Goal: Task Accomplishment & Management: Complete application form

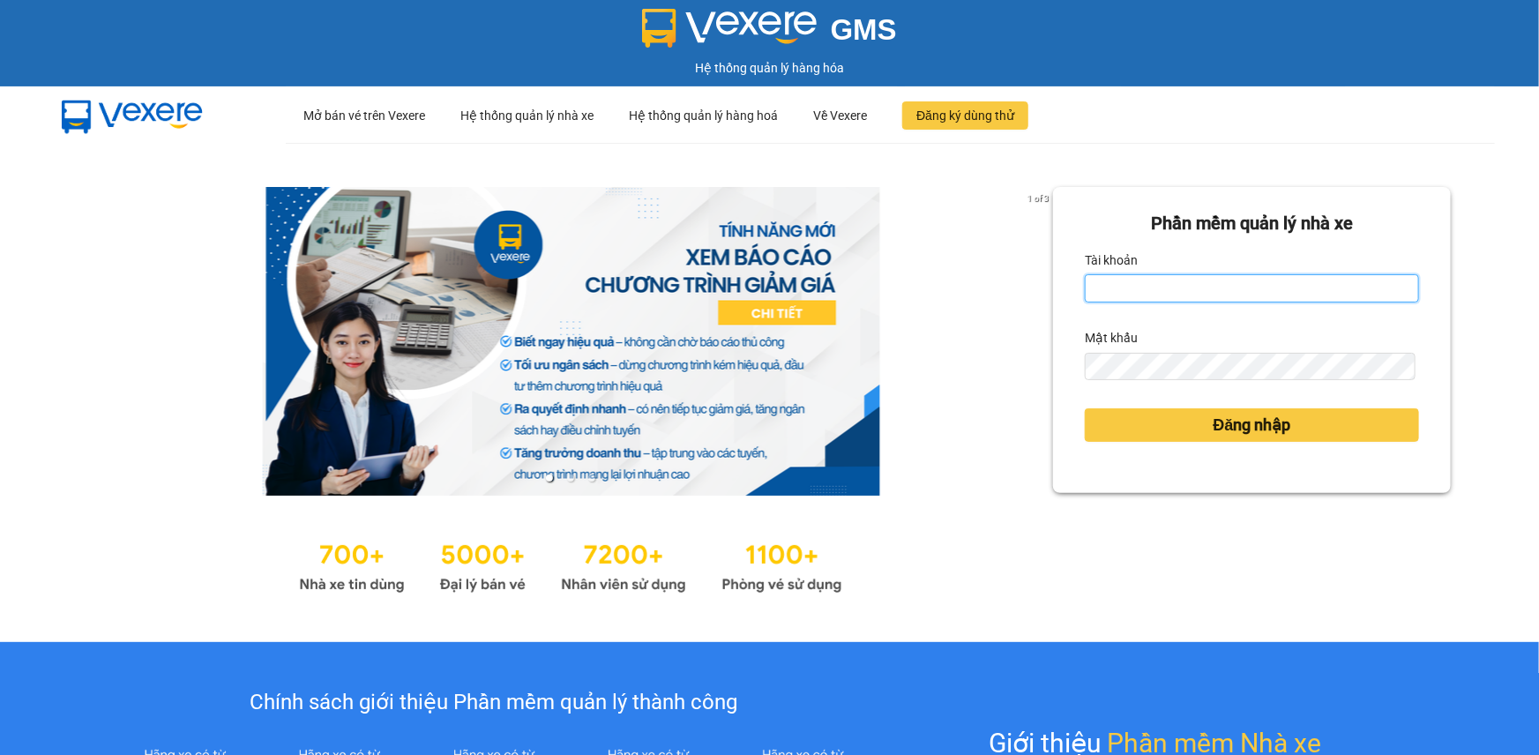
click at [1185, 292] on input "Tài khoản" at bounding box center [1251, 288] width 334 height 28
type input "khue123.quythao"
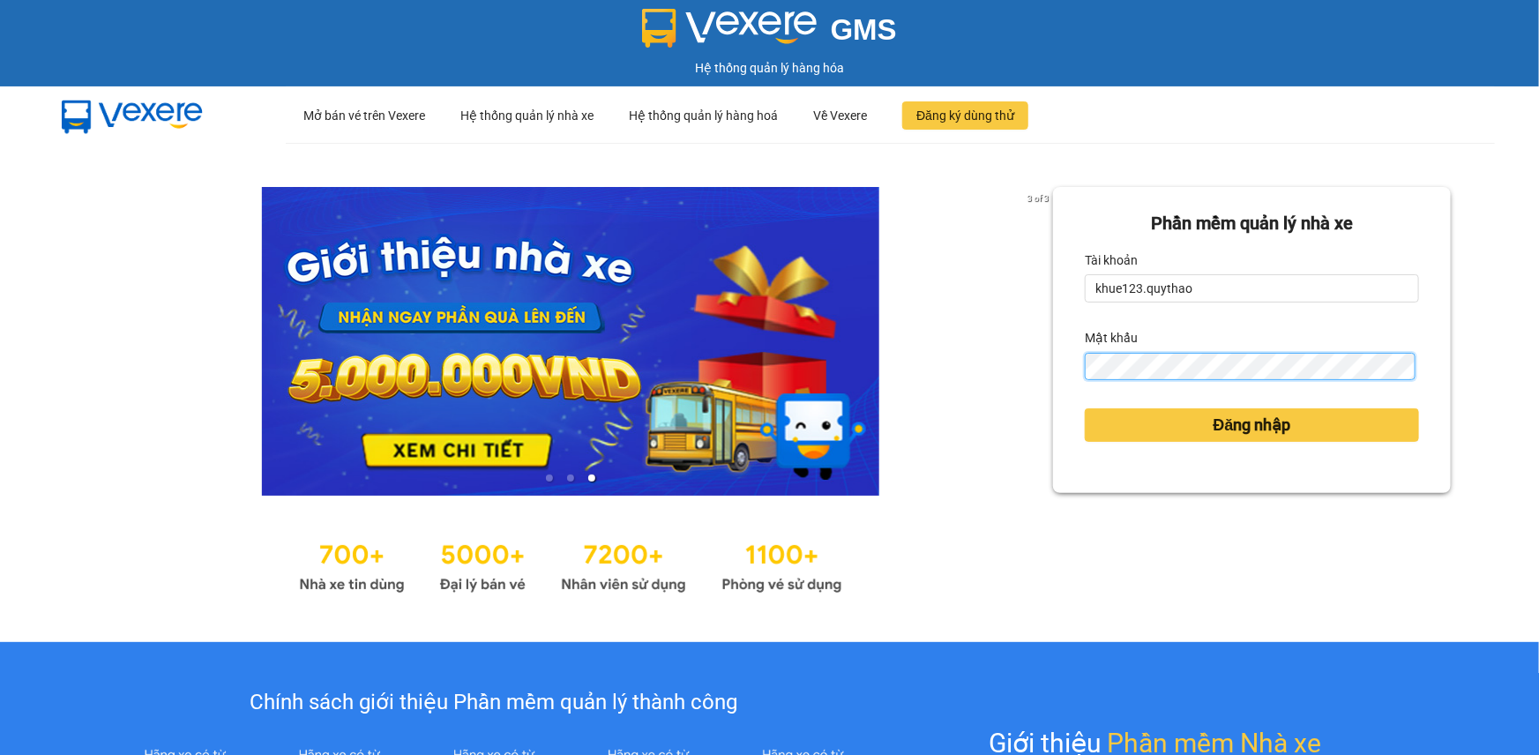
click at [1084, 408] on button "Đăng nhập" at bounding box center [1251, 425] width 334 height 34
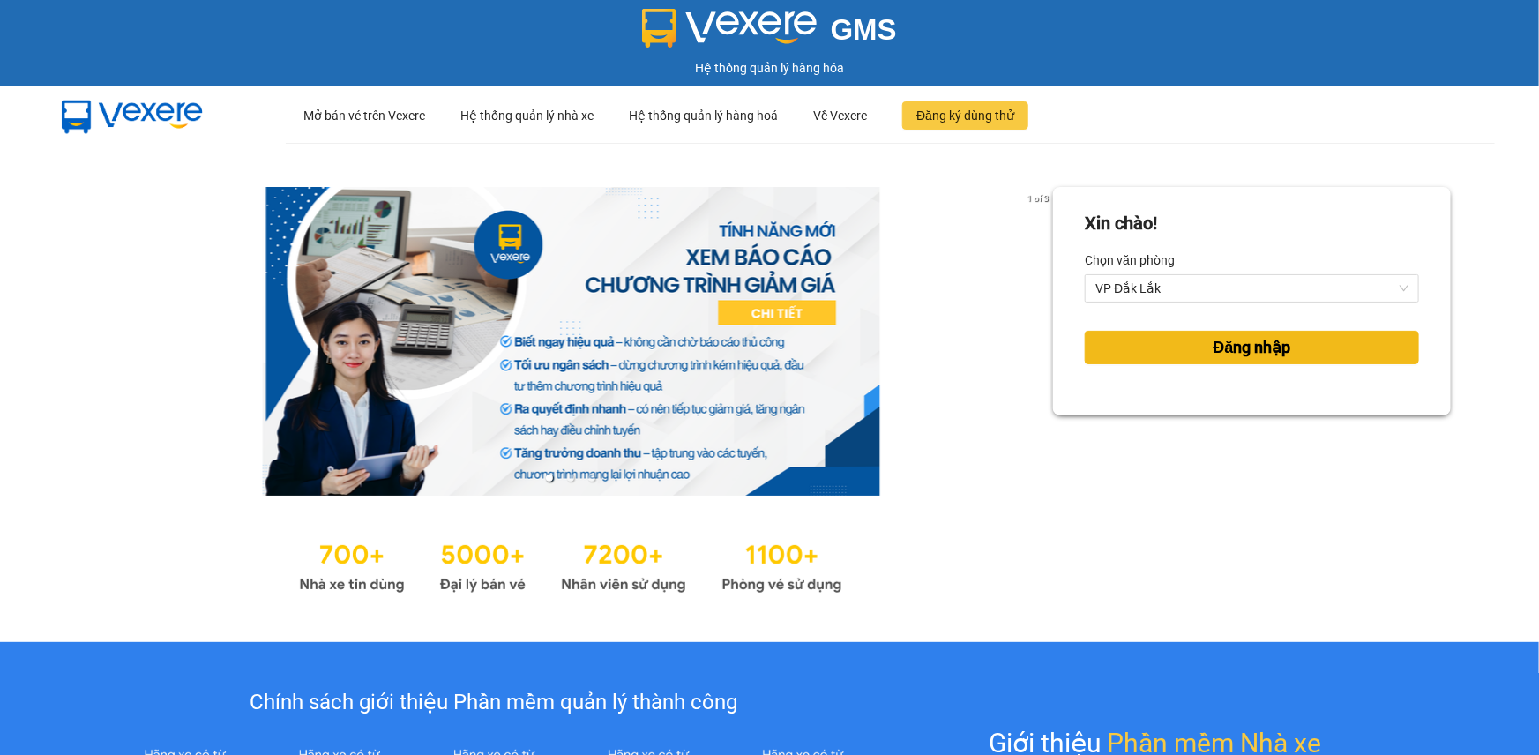
click at [1213, 344] on span "Đăng nhập" at bounding box center [1252, 347] width 78 height 25
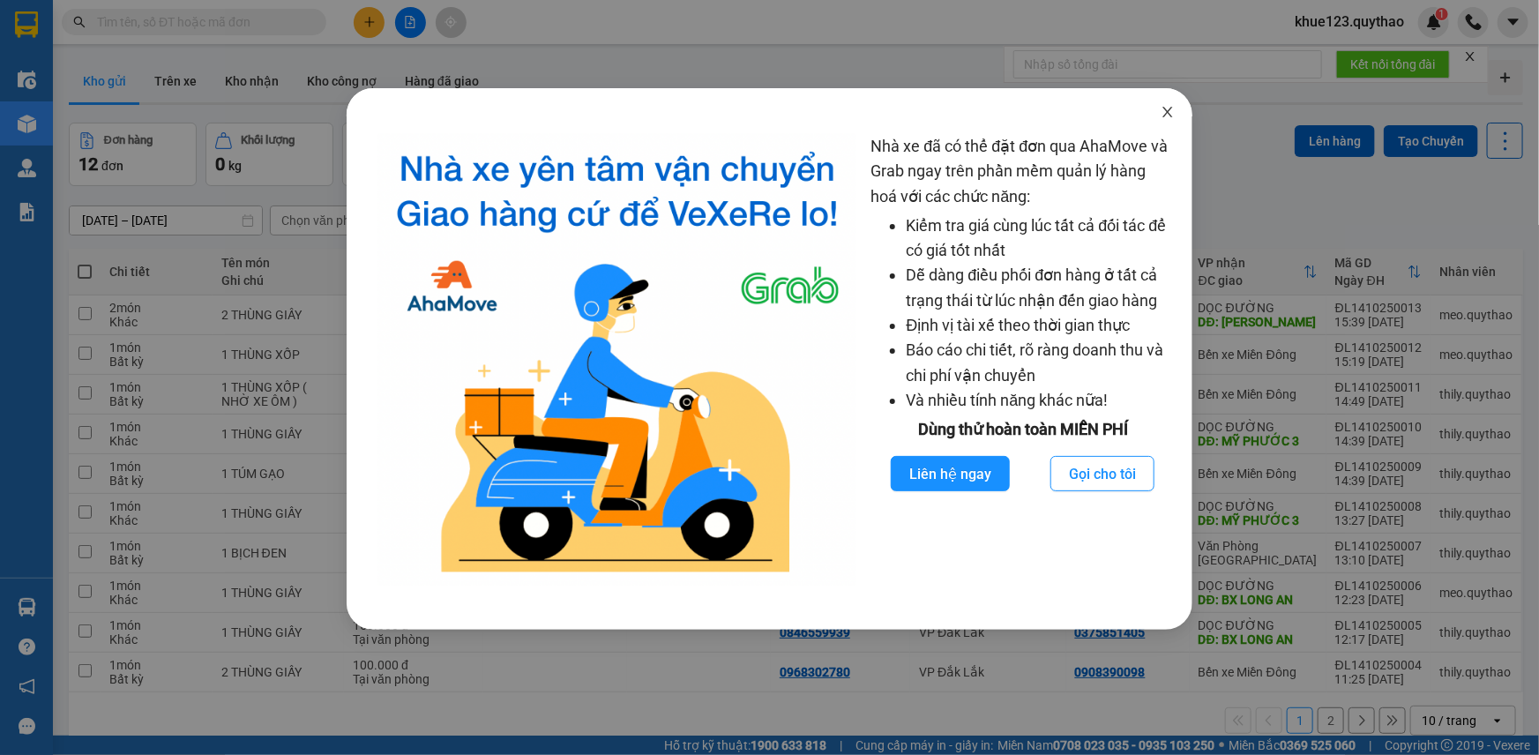
click at [1174, 109] on icon "close" at bounding box center [1167, 112] width 14 height 14
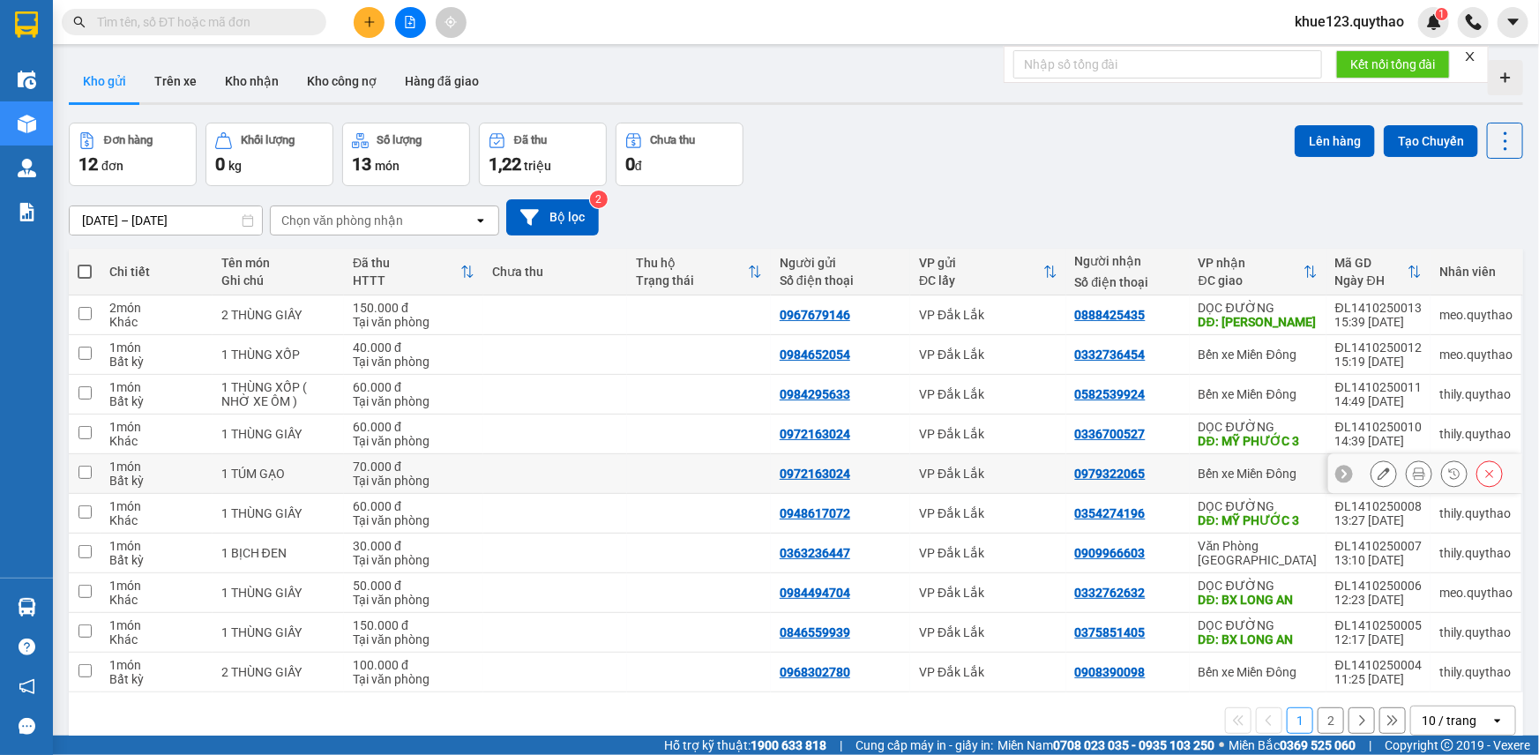
click at [1508, 481] on div at bounding box center [1425, 474] width 194 height 40
click at [365, 28] on button at bounding box center [369, 22] width 31 height 31
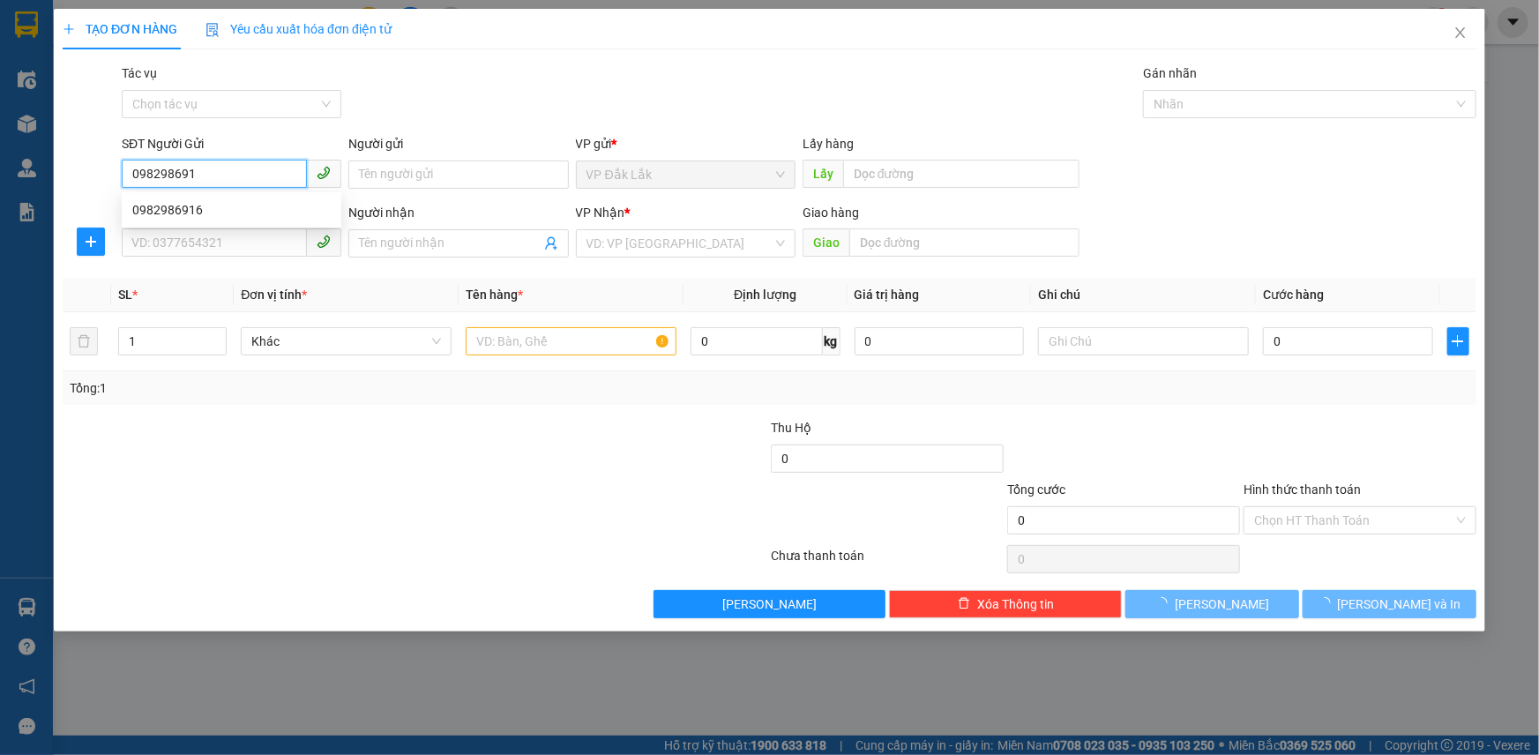
type input "0982986916"
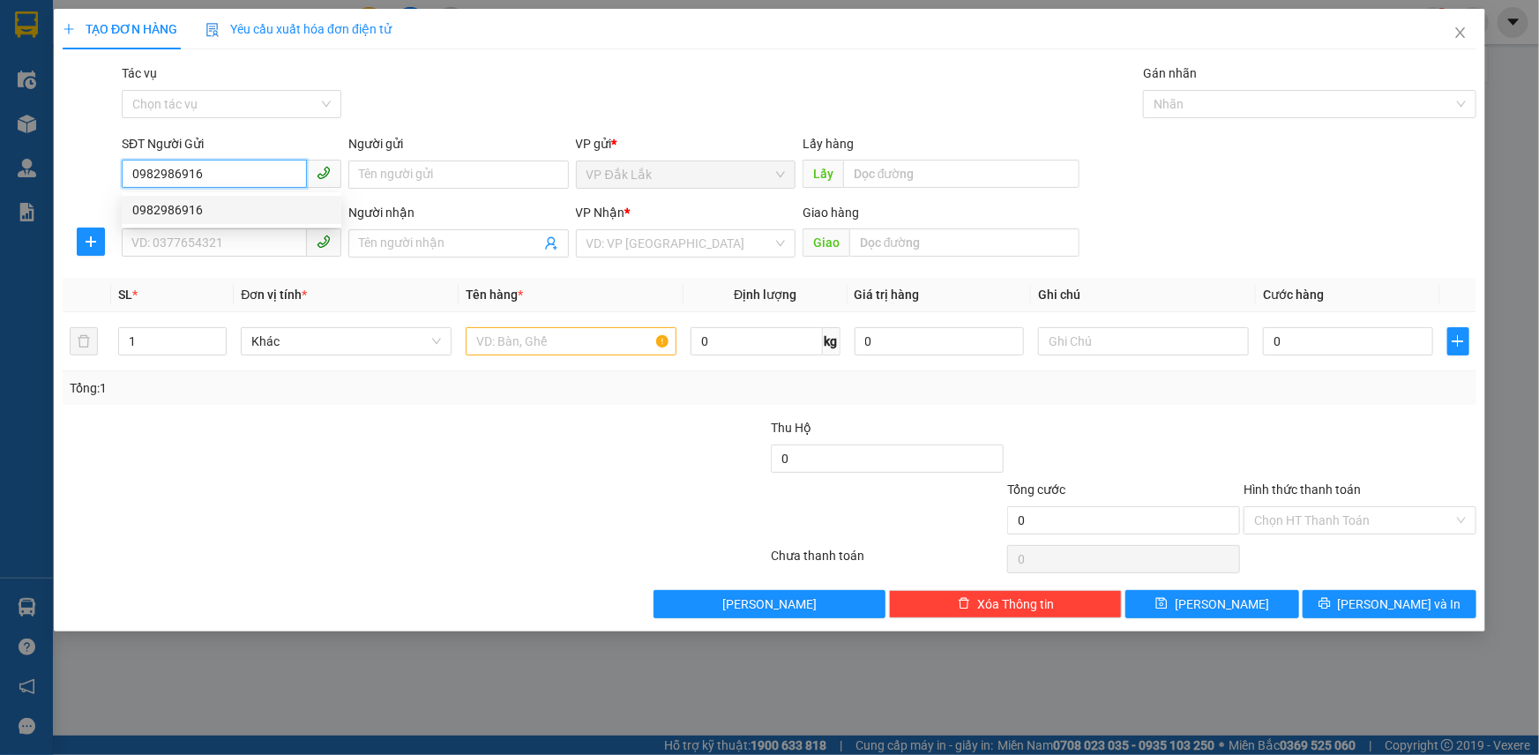
click at [190, 219] on div "0982986916" at bounding box center [231, 209] width 198 height 19
type input "0964948306"
type input "N4 BÌNH PHƯỚC"
type input "0982986916"
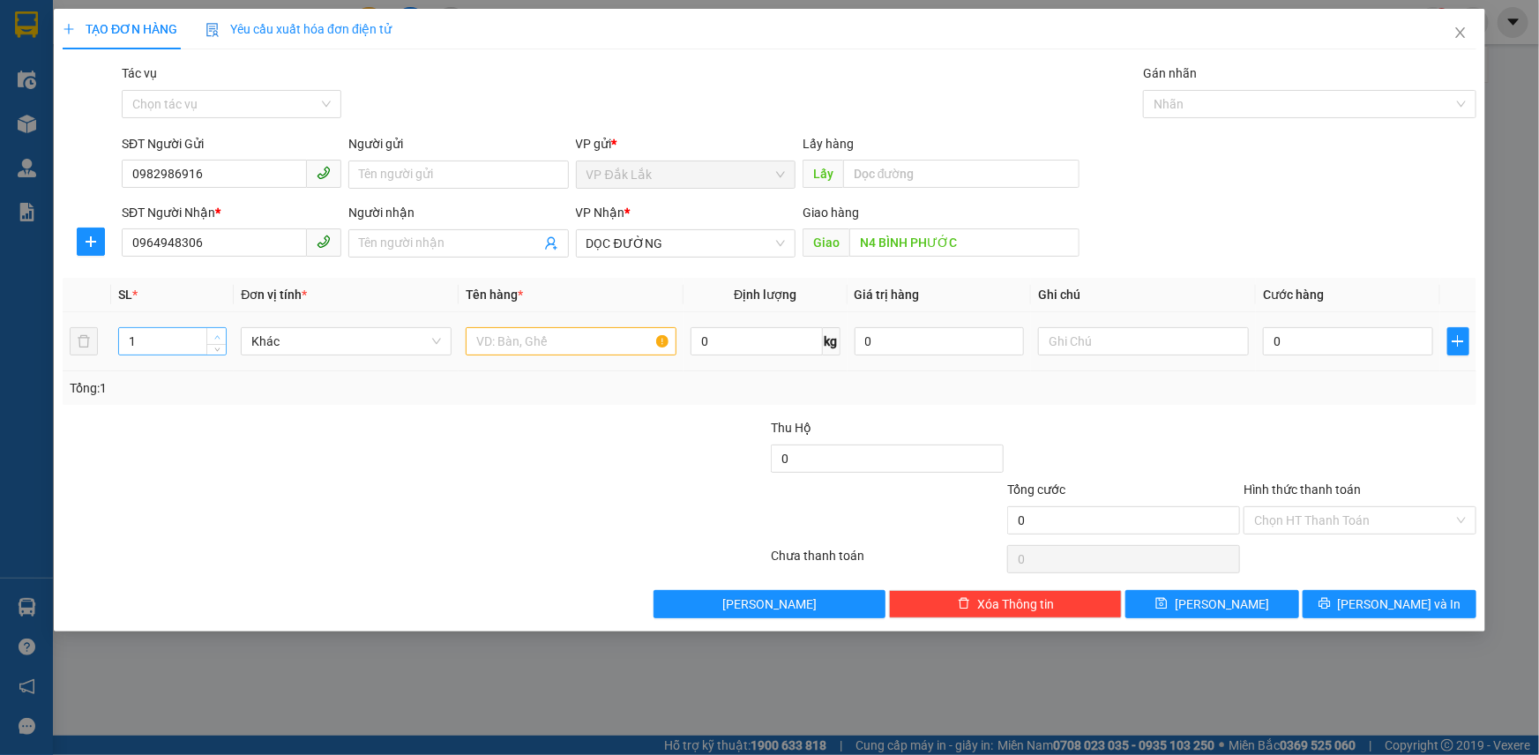
type input "2"
click at [214, 336] on icon "up" at bounding box center [217, 337] width 6 height 6
click at [572, 345] on input "text" at bounding box center [571, 341] width 211 height 28
type input "1 THÙNG GIẤY 1 THÙNG XỐP"
click at [1337, 326] on div "0" at bounding box center [1348, 341] width 170 height 35
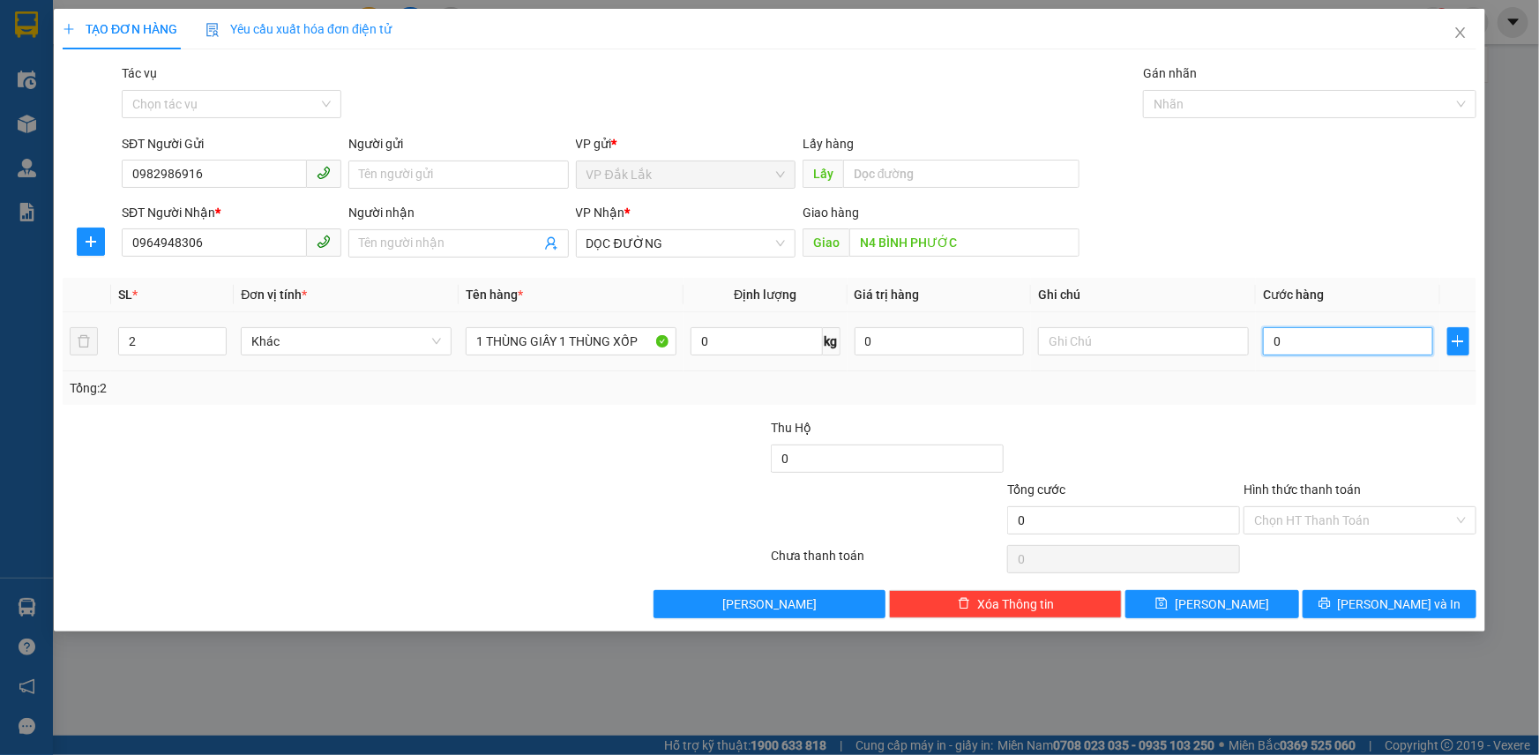
click at [1337, 334] on input "0" at bounding box center [1348, 341] width 170 height 28
type input "1"
type input "10"
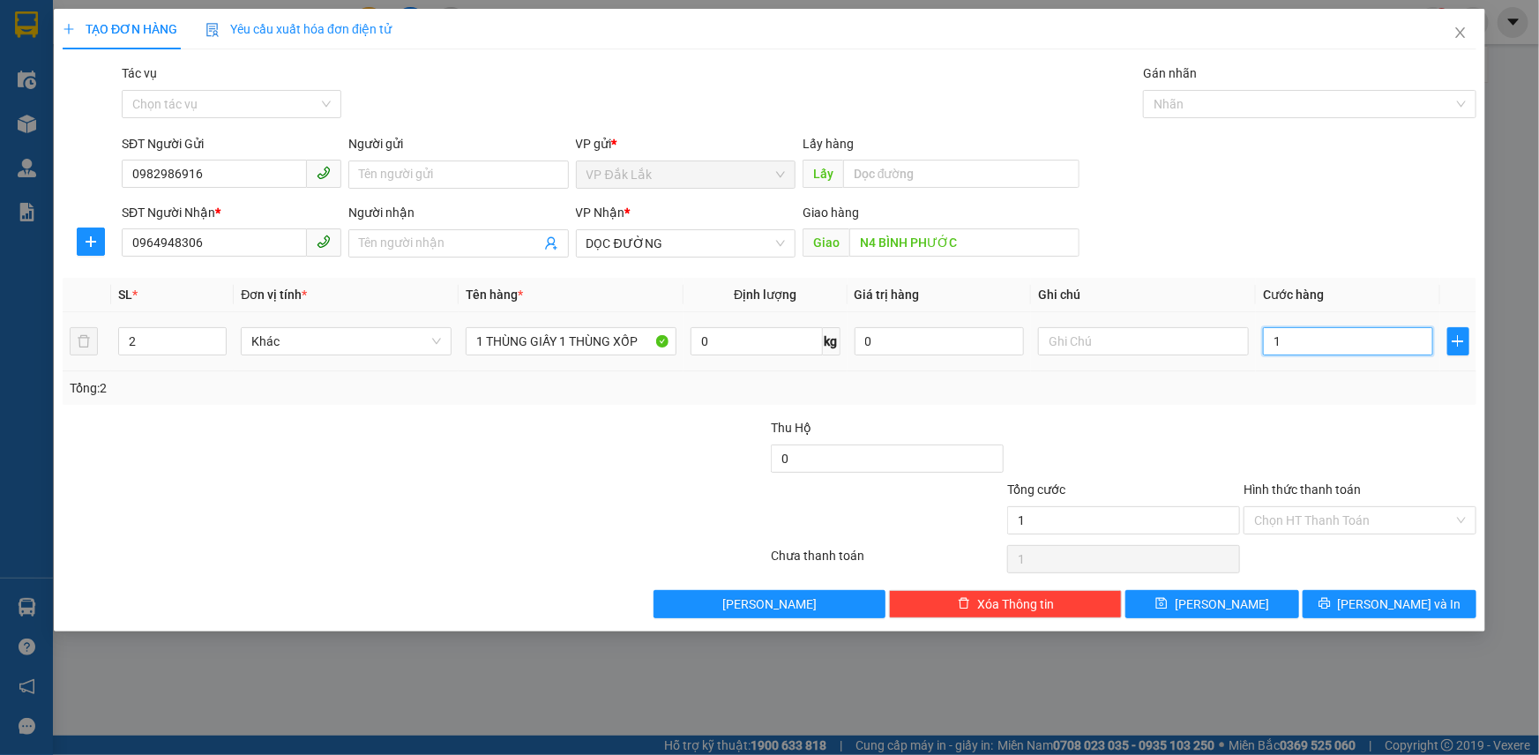
type input "10"
type input "100"
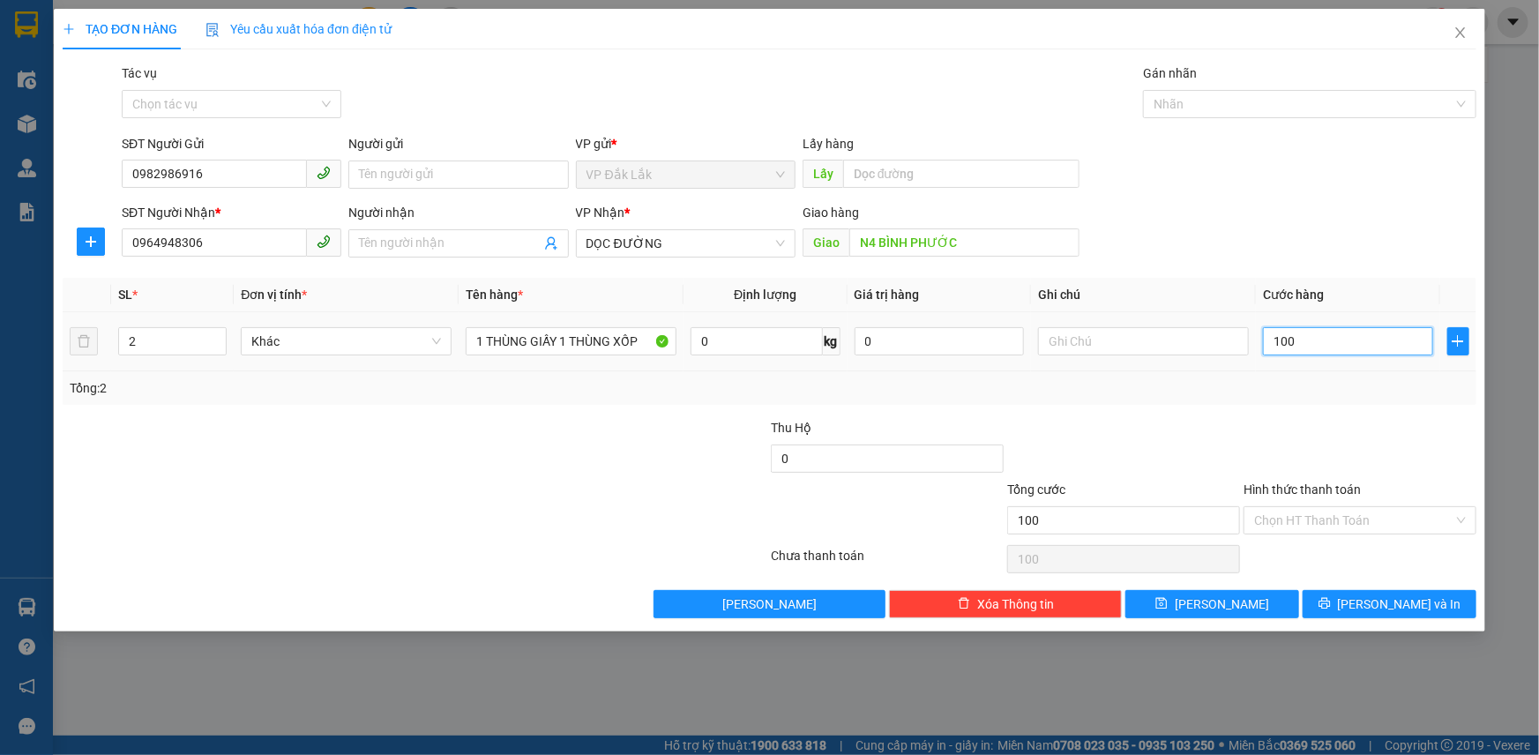
type input "1.000"
type input "10.000"
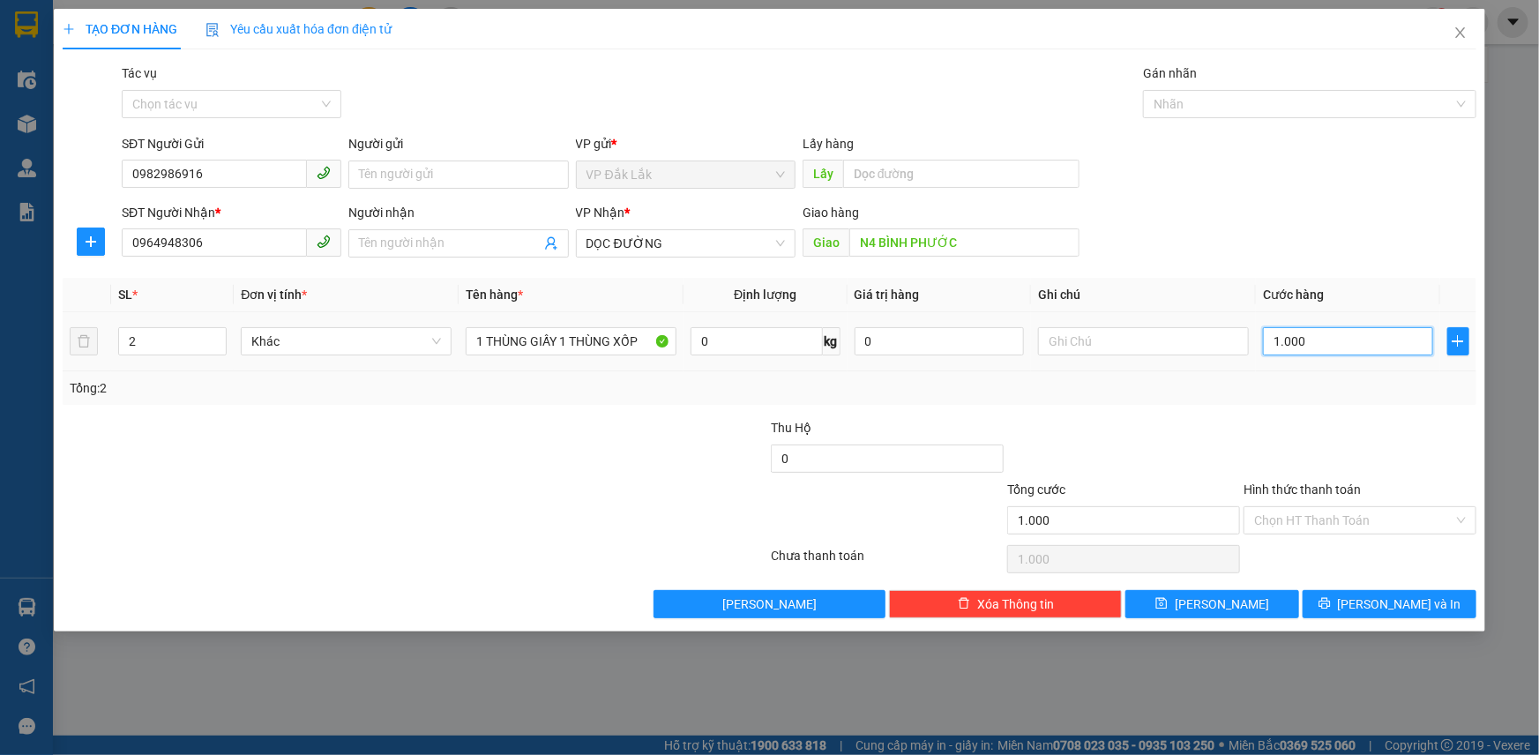
type input "10.000"
type input "100.000"
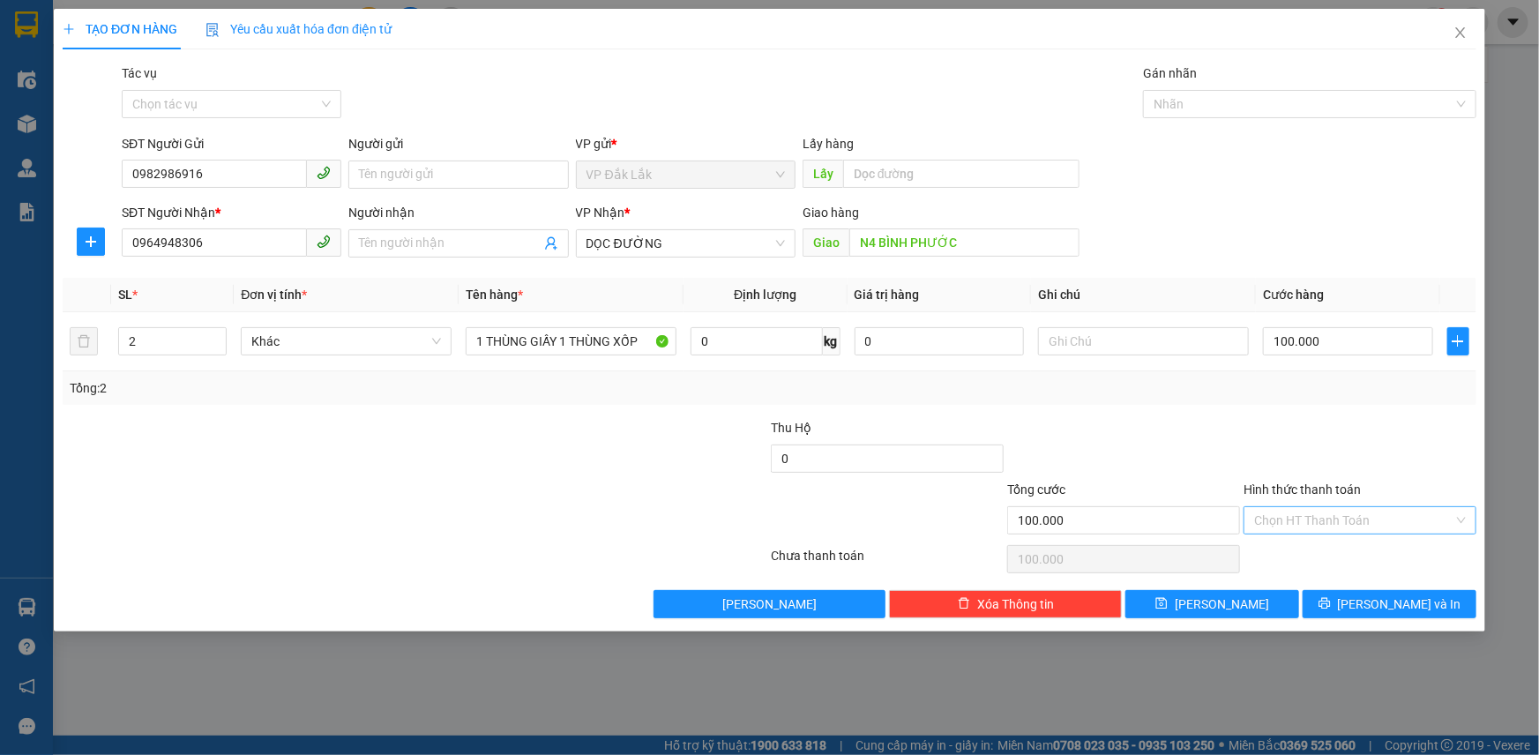
click at [1356, 518] on input "Hình thức thanh toán" at bounding box center [1353, 520] width 199 height 26
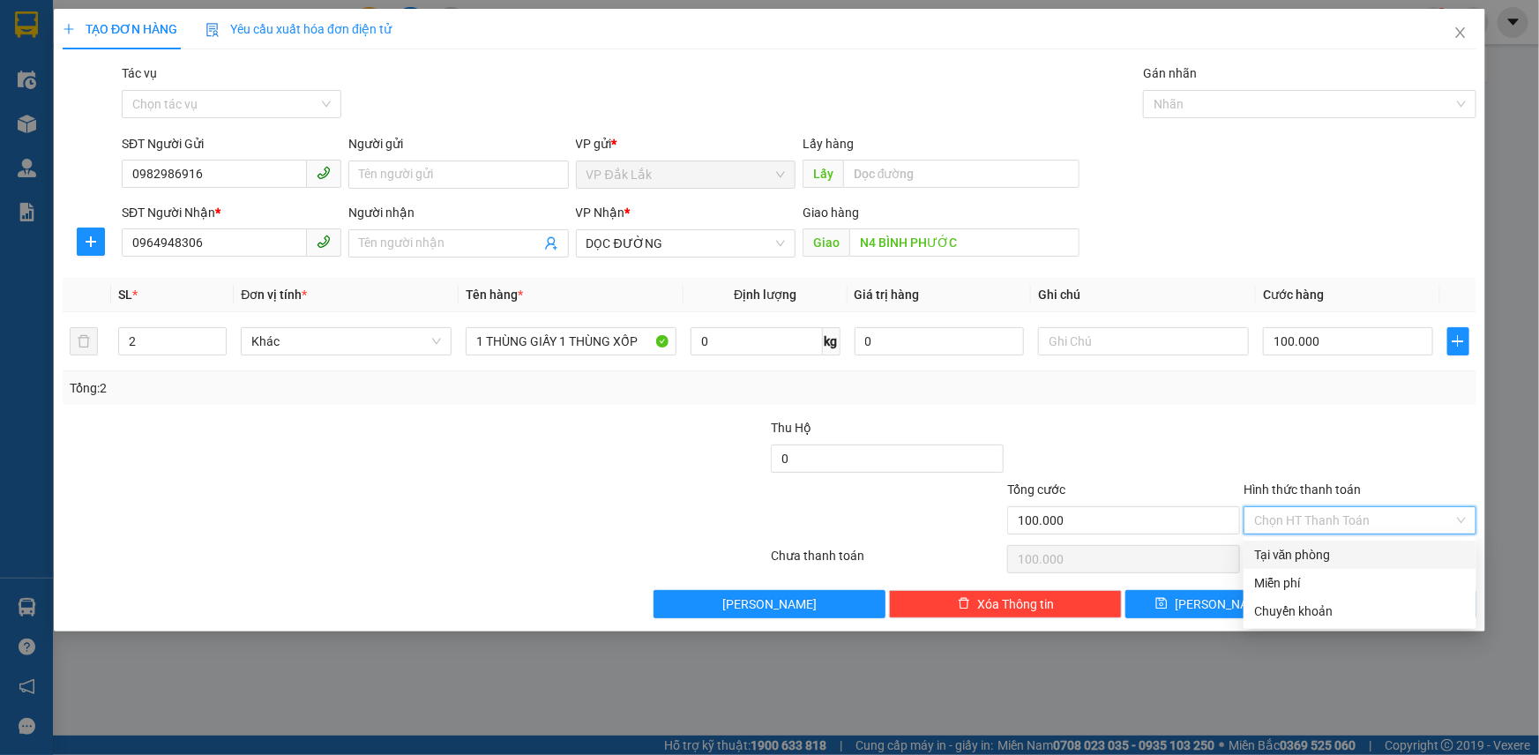
click at [1300, 550] on div "Tại văn phòng" at bounding box center [1360, 554] width 212 height 19
type input "0"
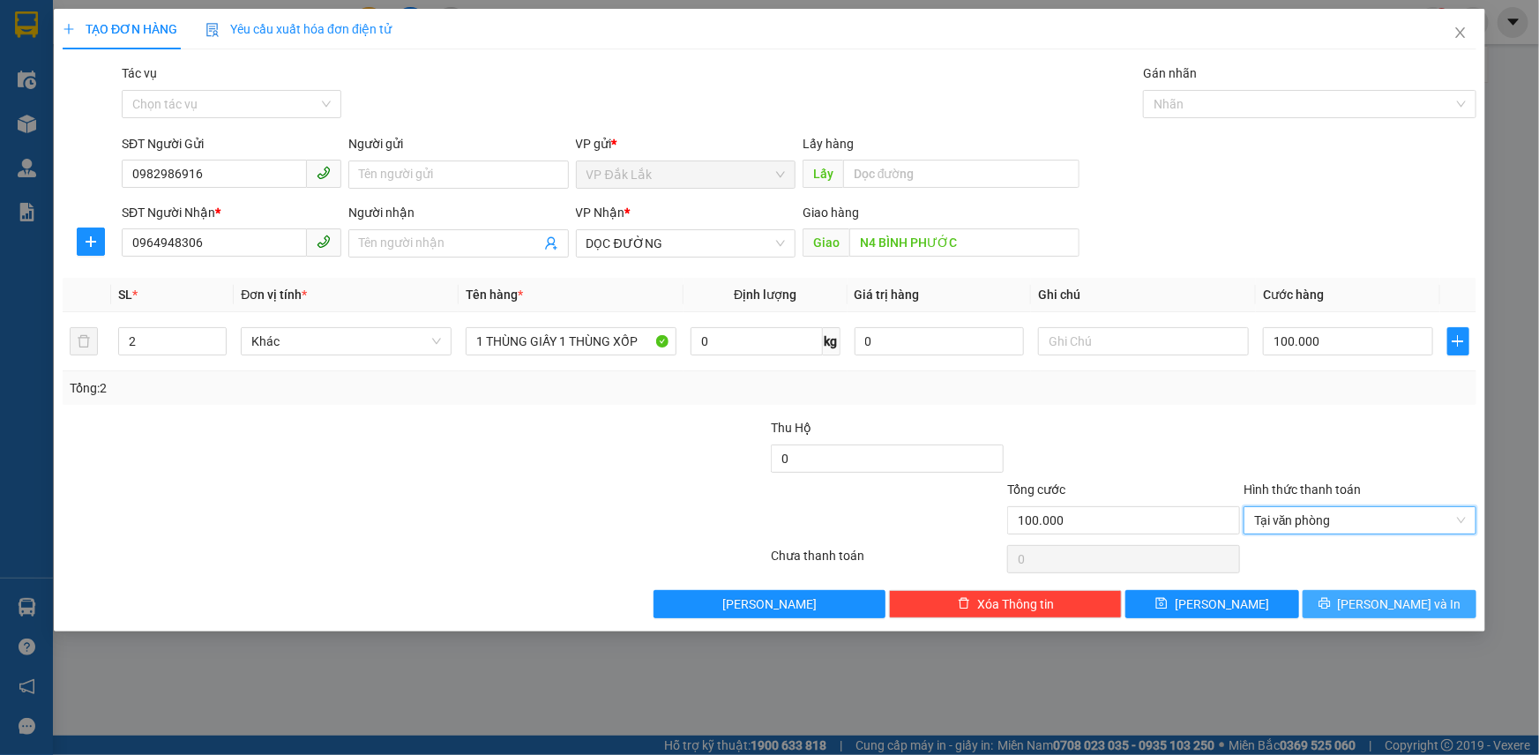
click at [1393, 597] on span "[PERSON_NAME] và In" at bounding box center [1399, 603] width 123 height 19
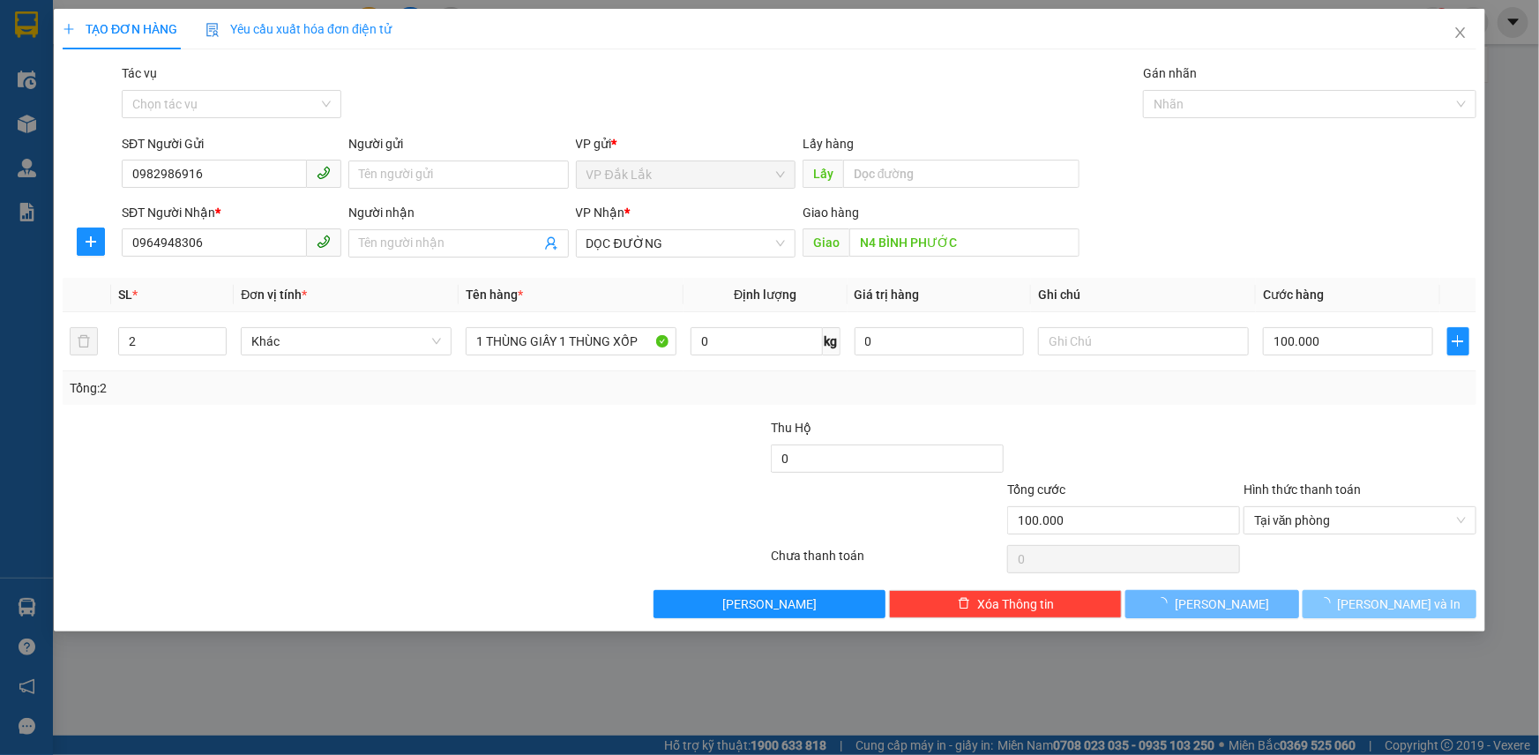
click at [1388, 605] on span "[PERSON_NAME] và In" at bounding box center [1399, 603] width 123 height 19
click at [1401, 600] on span "[PERSON_NAME] và In" at bounding box center [1399, 603] width 123 height 19
click at [1313, 422] on div at bounding box center [1359, 449] width 236 height 62
click at [1346, 679] on div "TẠO ĐƠN HÀNG Yêu cầu xuất hóa đơn điện tử Transit Pickup Surcharge Ids Transit …" at bounding box center [769, 377] width 1539 height 755
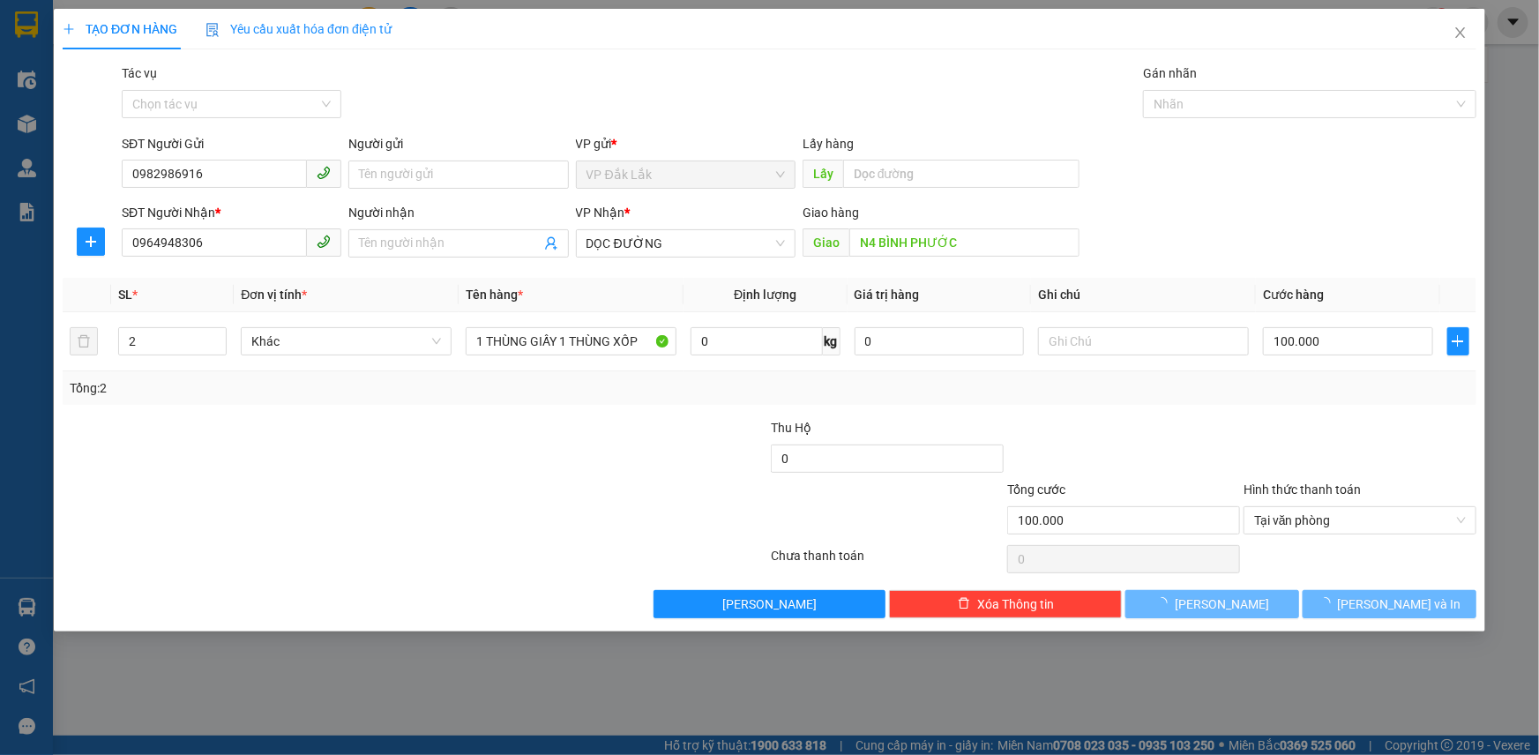
click at [1402, 625] on div "TẠO ĐƠN HÀNG Yêu cầu xuất hóa đơn điện tử Transit Pickup Surcharge Ids Transit …" at bounding box center [769, 320] width 1431 height 622
click at [1393, 603] on span "[PERSON_NAME] và In" at bounding box center [1399, 603] width 123 height 19
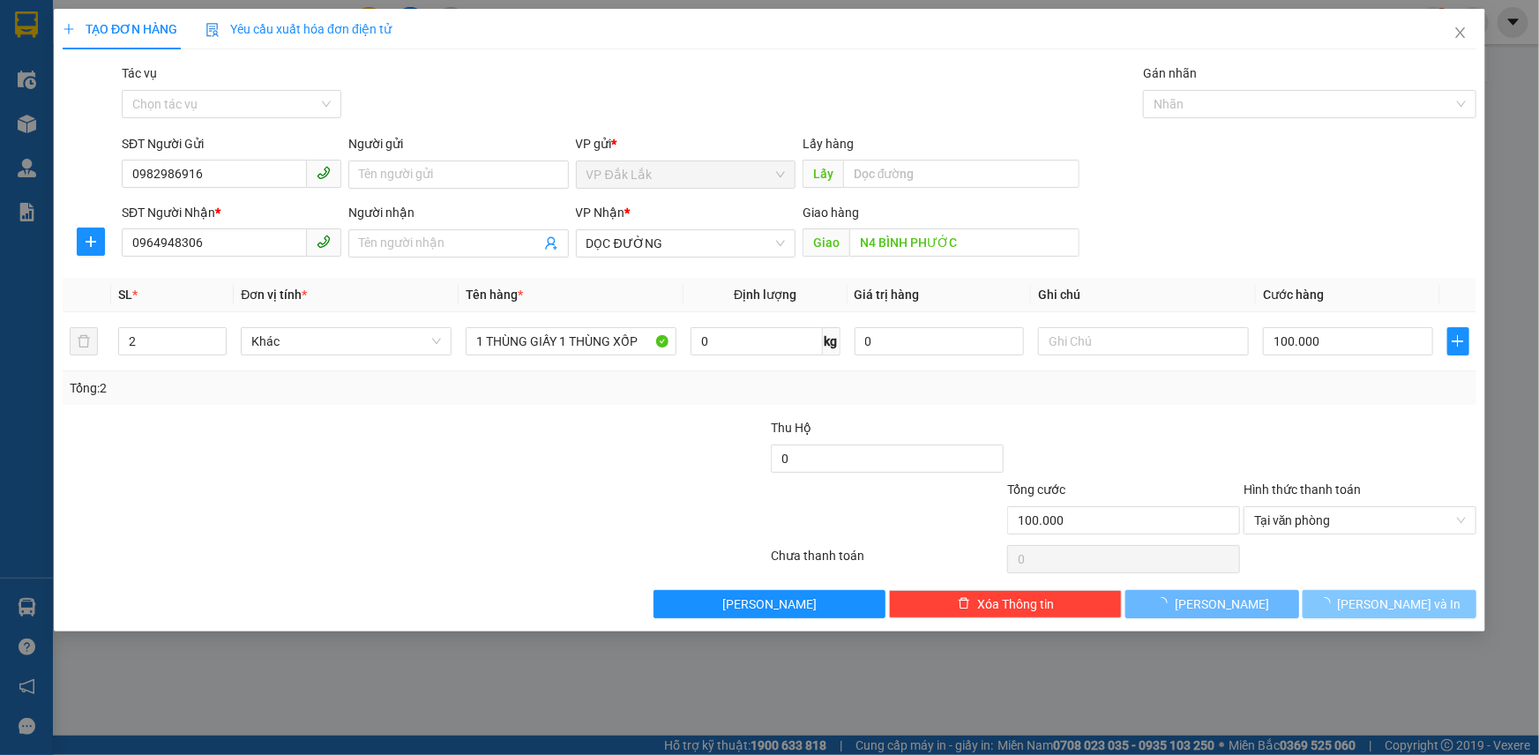
click at [1393, 603] on span "[PERSON_NAME] và In" at bounding box center [1399, 603] width 123 height 19
